Goal: Task Accomplishment & Management: Complete application form

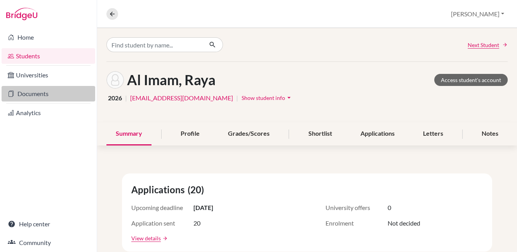
click at [43, 96] on link "Documents" at bounding box center [49, 94] width 94 height 16
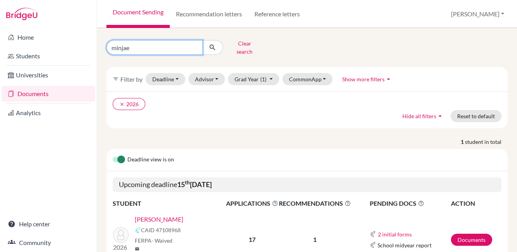
click at [195, 44] on input "minjae" at bounding box center [154, 47] width 96 height 15
click at [186, 43] on input "Find student by name..." at bounding box center [154, 47] width 96 height 15
type input "Rishit"
click at [213, 47] on icon "submit" at bounding box center [213, 48] width 8 height 8
click at [156, 215] on link "Raj, Rishit" at bounding box center [159, 219] width 49 height 9
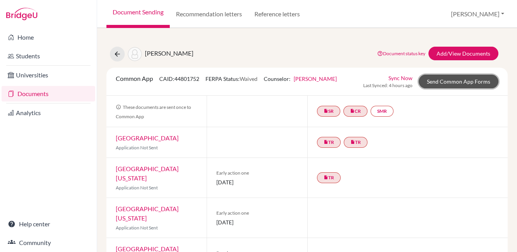
click at [427, 80] on link "Send Common App Forms" at bounding box center [459, 82] width 80 height 14
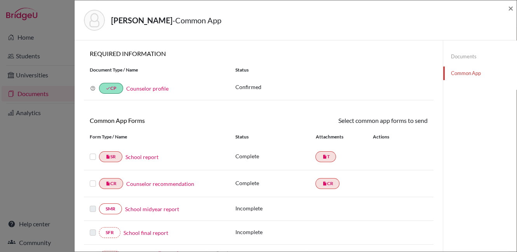
click at [91, 152] on label at bounding box center [93, 152] width 6 height 0
click at [0, 0] on input "checkbox" at bounding box center [0, 0] width 0 height 0
click at [94, 180] on label at bounding box center [93, 180] width 6 height 0
click at [0, 0] on input "checkbox" at bounding box center [0, 0] width 0 height 0
click at [407, 122] on link "Send" at bounding box center [412, 122] width 32 height 12
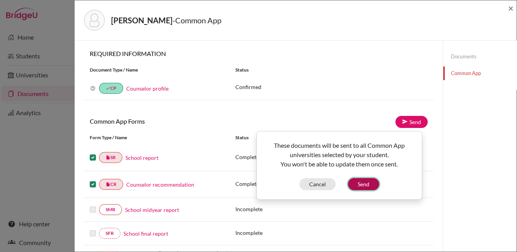
click at [365, 182] on button "Send" at bounding box center [363, 184] width 31 height 12
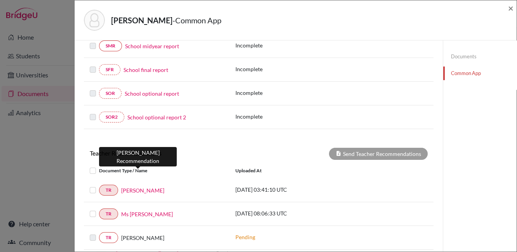
scroll to position [195, 0]
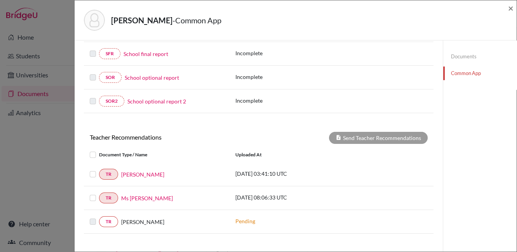
click at [99, 169] on label at bounding box center [99, 169] width 0 height 0
click at [0, 0] on input "checkbox" at bounding box center [0, 0] width 0 height 0
click at [99, 193] on label at bounding box center [99, 193] width 0 height 0
click at [0, 0] on input "checkbox" at bounding box center [0, 0] width 0 height 0
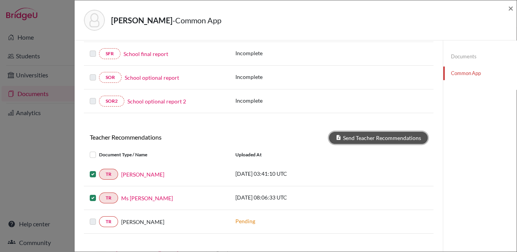
click at [368, 138] on button "Send Teacher Recommendations" at bounding box center [378, 138] width 99 height 12
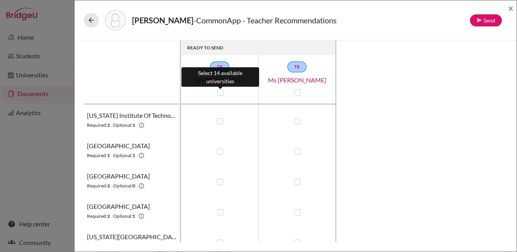
click at [220, 89] on label at bounding box center [220, 92] width 6 height 6
click at [220, 89] on input "checkbox" at bounding box center [218, 92] width 6 height 8
checkbox input "true"
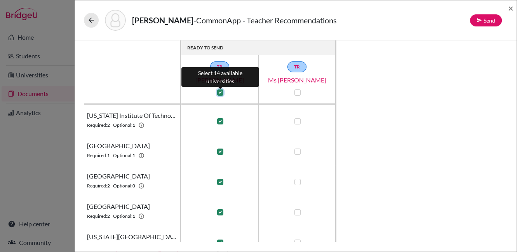
checkbox input "true"
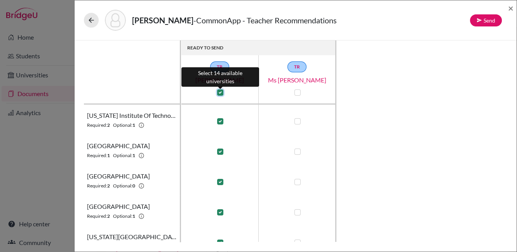
checkbox input "true"
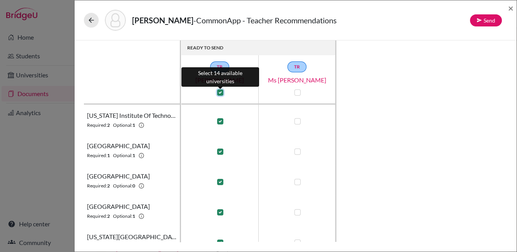
checkbox input "true"
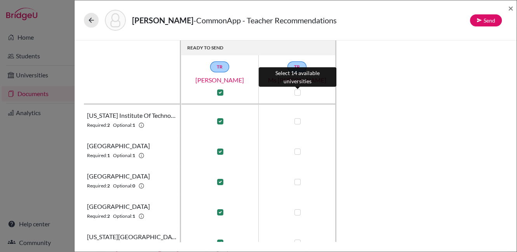
click at [295, 93] on label at bounding box center [298, 92] width 6 height 6
click at [295, 93] on input "checkbox" at bounding box center [296, 92] width 6 height 8
checkbox input "true"
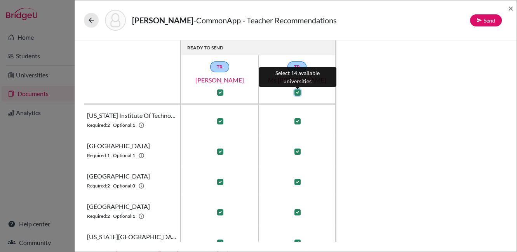
checkbox input "true"
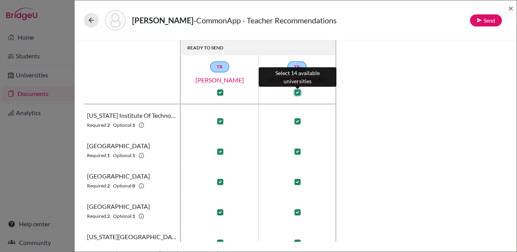
checkbox input "true"
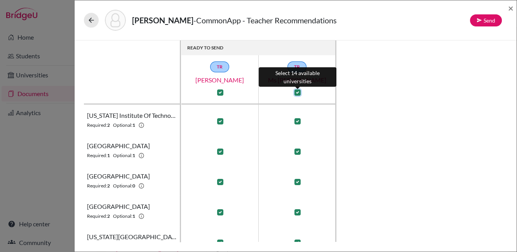
checkbox input "true"
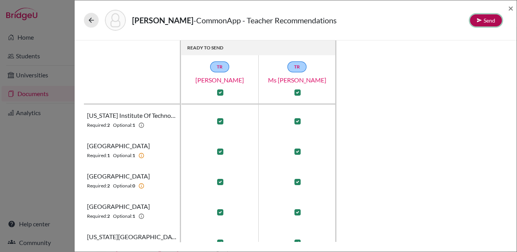
click at [484, 22] on button "Send" at bounding box center [486, 20] width 32 height 12
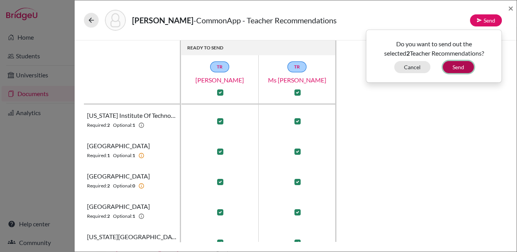
click at [455, 66] on button "Send" at bounding box center [458, 67] width 31 height 12
checkbox input "false"
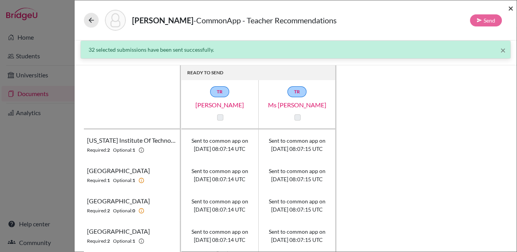
click at [514, 7] on div "Raj, Rishit - CommonApp - Teacher Recommendations Send ×" at bounding box center [296, 20] width 442 height 40
click at [510, 9] on span "×" at bounding box center [510, 7] width 5 height 11
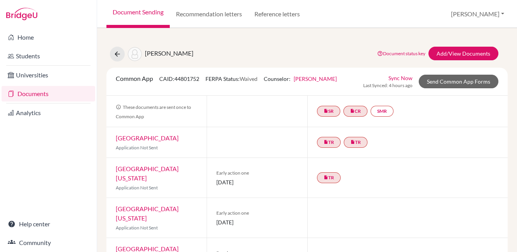
click at [30, 94] on link "Documents" at bounding box center [49, 94] width 94 height 16
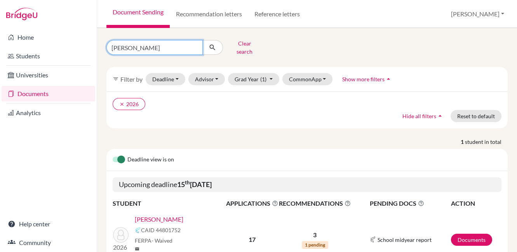
click at [195, 42] on input "Rishit" at bounding box center [154, 47] width 96 height 15
type input "raya"
click at [213, 47] on icon "submit" at bounding box center [213, 48] width 8 height 8
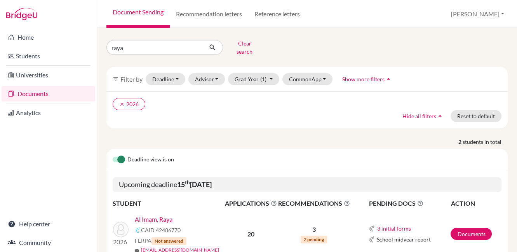
click at [161, 215] on link "Al Imam, Raya" at bounding box center [154, 219] width 38 height 9
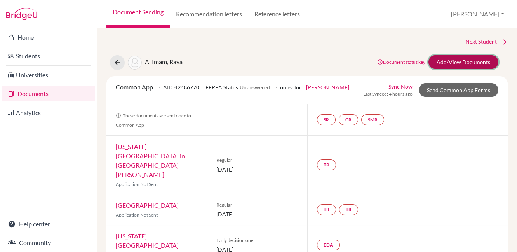
click at [456, 63] on link "Add/View Documents" at bounding box center [464, 62] width 70 height 14
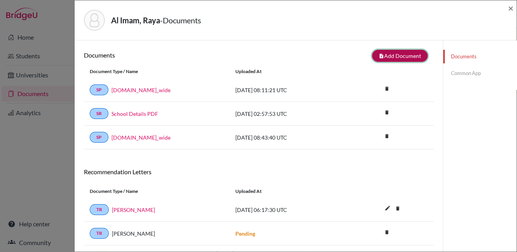
click at [386, 55] on button "note_add Add Document" at bounding box center [400, 56] width 56 height 12
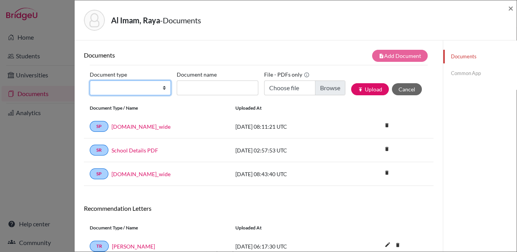
click at [145, 88] on select "Change explanation for Common App reports Counselor recommendation Internationa…" at bounding box center [130, 87] width 81 height 15
select select "2"
click at [90, 80] on select "Change explanation for Common App reports Counselor recommendation Internationa…" at bounding box center [130, 87] width 81 height 15
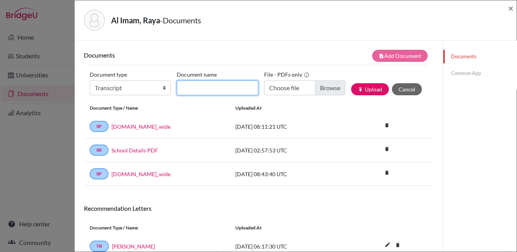
click at [188, 86] on input "Document name" at bounding box center [217, 87] width 81 height 15
type input "INitialTranscriptPGs"
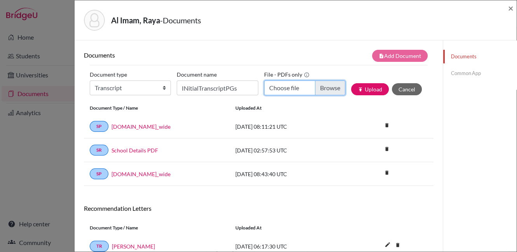
click at [319, 89] on input "Choose file" at bounding box center [304, 87] width 81 height 15
type input "C:\fakepath\Al-Imam, Raya - Transcript with PG.pdf"
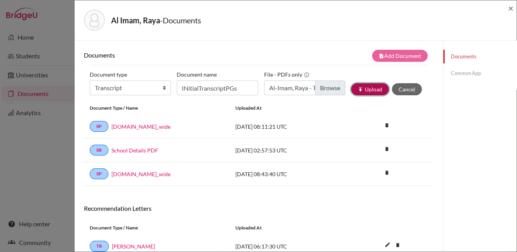
click at [364, 86] on button "publish Upload" at bounding box center [370, 89] width 38 height 12
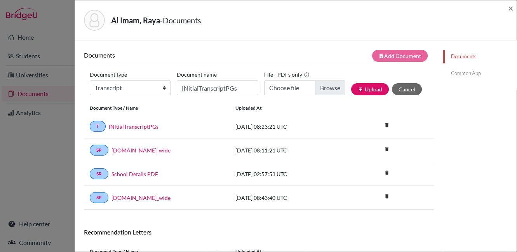
click at [457, 72] on link "Common App" at bounding box center [479, 73] width 73 height 14
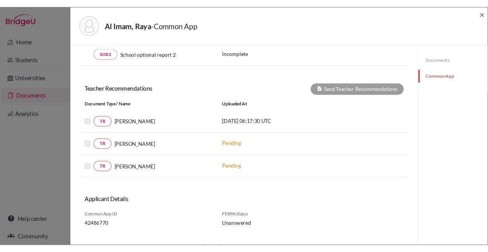
scroll to position [269, 0]
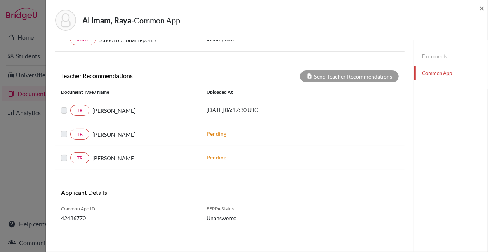
click at [430, 74] on link "Common App" at bounding box center [451, 73] width 73 height 14
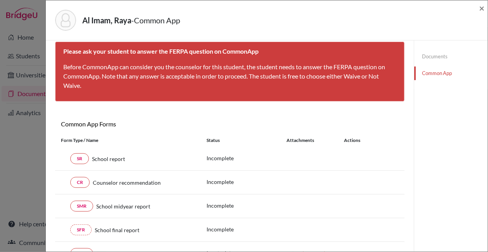
scroll to position [0, 0]
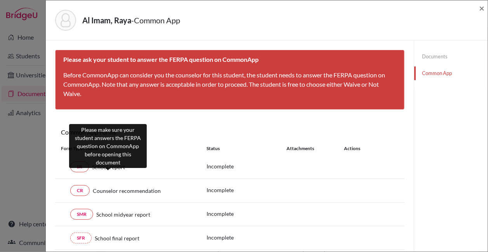
click at [109, 167] on span "School report" at bounding box center [108, 167] width 33 height 8
click at [117, 167] on span "School report" at bounding box center [108, 167] width 33 height 8
click at [98, 169] on span "School report" at bounding box center [108, 167] width 33 height 8
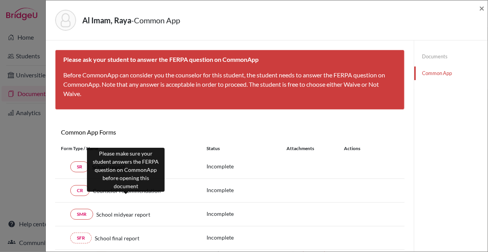
click at [134, 191] on span "Counselor recommendation" at bounding box center [127, 191] width 68 height 8
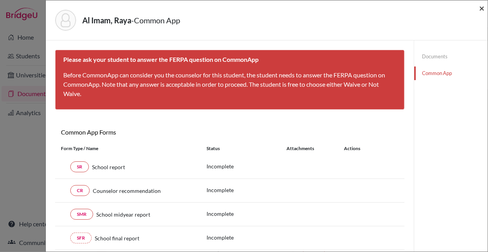
click at [482, 8] on span "×" at bounding box center [482, 7] width 5 height 11
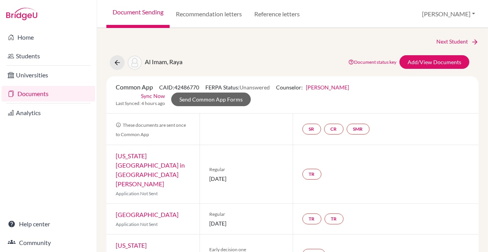
click at [45, 94] on link "Documents" at bounding box center [49, 94] width 94 height 16
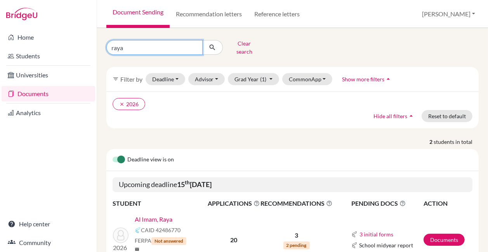
click at [194, 44] on input "raya" at bounding box center [154, 47] width 96 height 15
type input "minjae"
click at [213, 44] on icon "submit" at bounding box center [213, 48] width 8 height 8
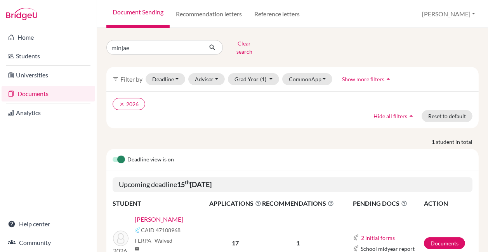
click at [160, 215] on link "[PERSON_NAME]" at bounding box center [159, 219] width 49 height 9
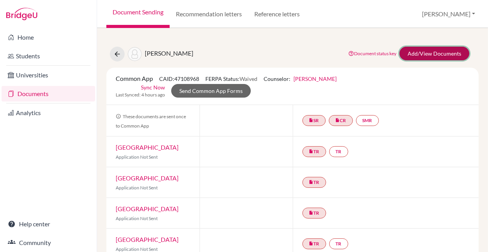
click at [412, 49] on link "Add/View Documents" at bounding box center [435, 54] width 70 height 14
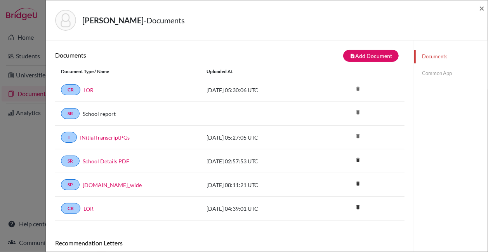
click at [429, 72] on link "Common App" at bounding box center [451, 73] width 73 height 14
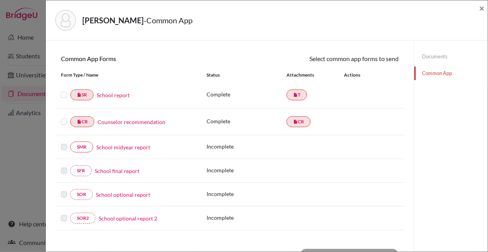
scroll to position [68, 0]
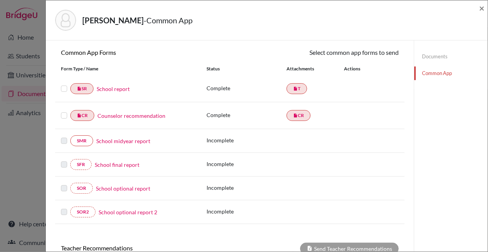
click at [64, 84] on label at bounding box center [64, 84] width 6 height 0
click at [0, 0] on input "checkbox" at bounding box center [0, 0] width 0 height 0
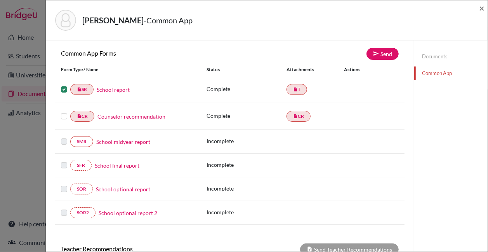
click at [64, 112] on label at bounding box center [64, 112] width 6 height 0
click at [0, 0] on input "checkbox" at bounding box center [0, 0] width 0 height 0
click at [379, 51] on link "Send" at bounding box center [383, 54] width 32 height 12
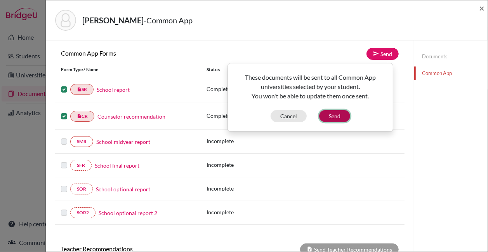
click at [337, 117] on button "Send" at bounding box center [334, 116] width 31 height 12
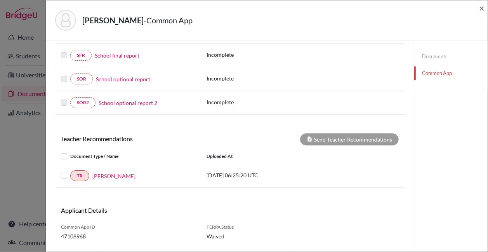
scroll to position [195, 0]
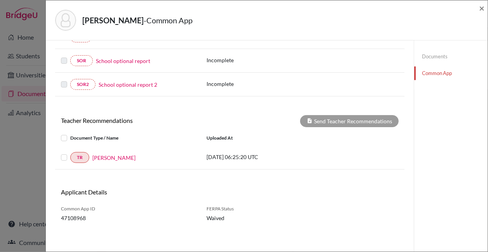
click at [70, 153] on label at bounding box center [70, 153] width 0 height 0
click at [0, 0] on input "checkbox" at bounding box center [0, 0] width 0 height 0
click at [343, 120] on button "Send Teacher Recommendations" at bounding box center [349, 121] width 99 height 12
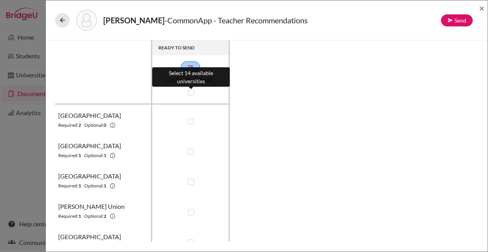
click at [193, 91] on label at bounding box center [191, 92] width 6 height 6
click at [192, 91] on input "checkbox" at bounding box center [189, 92] width 6 height 8
checkbox input "true"
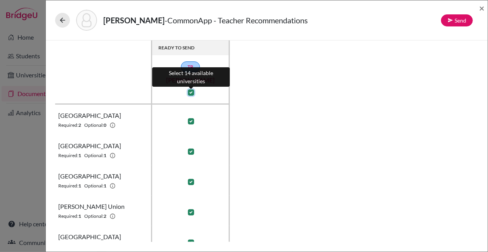
checkbox input "true"
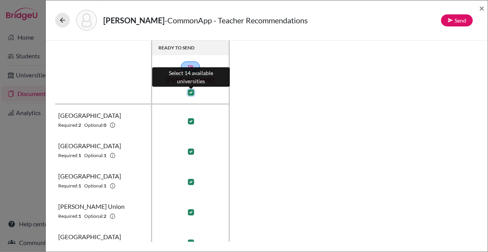
checkbox input "true"
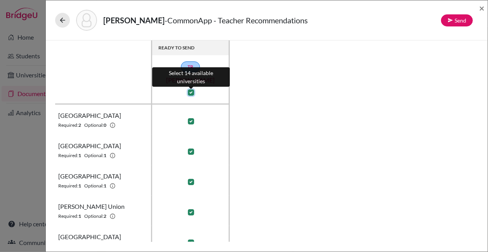
checkbox input "true"
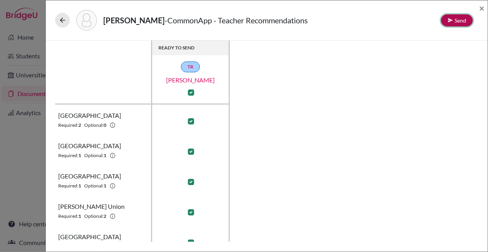
click at [457, 18] on button "Send" at bounding box center [457, 20] width 32 height 12
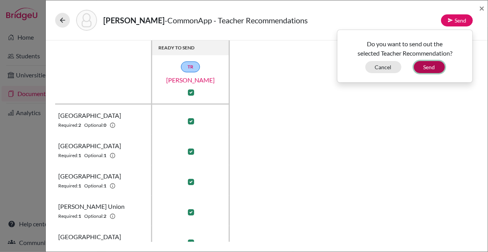
click at [430, 65] on button "Send" at bounding box center [429, 67] width 31 height 12
checkbox input "false"
